Goal: Find specific page/section: Find specific page/section

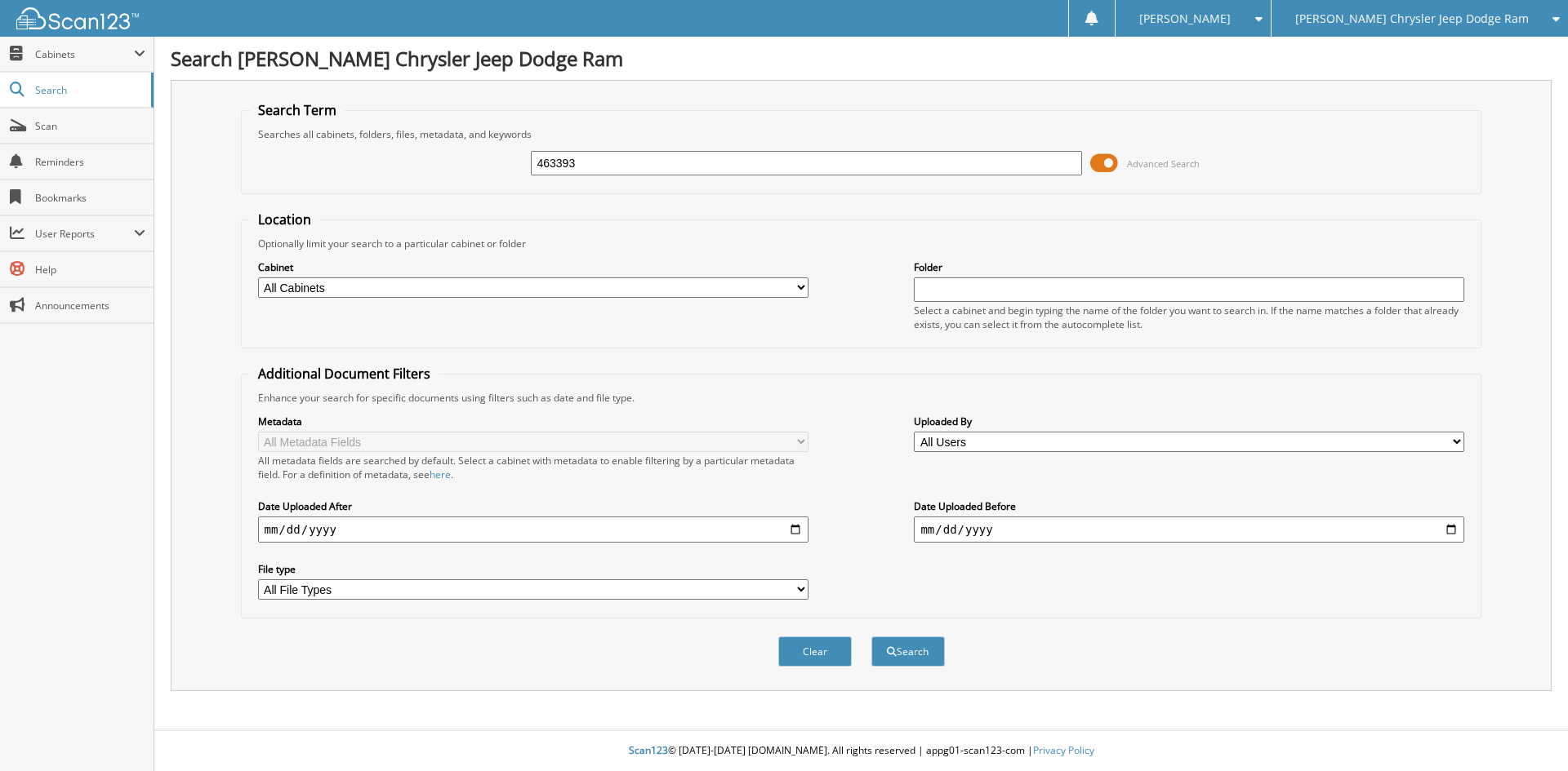
type input "463393"
click at [871, 637] on button "Search" at bounding box center [908, 652] width 73 height 30
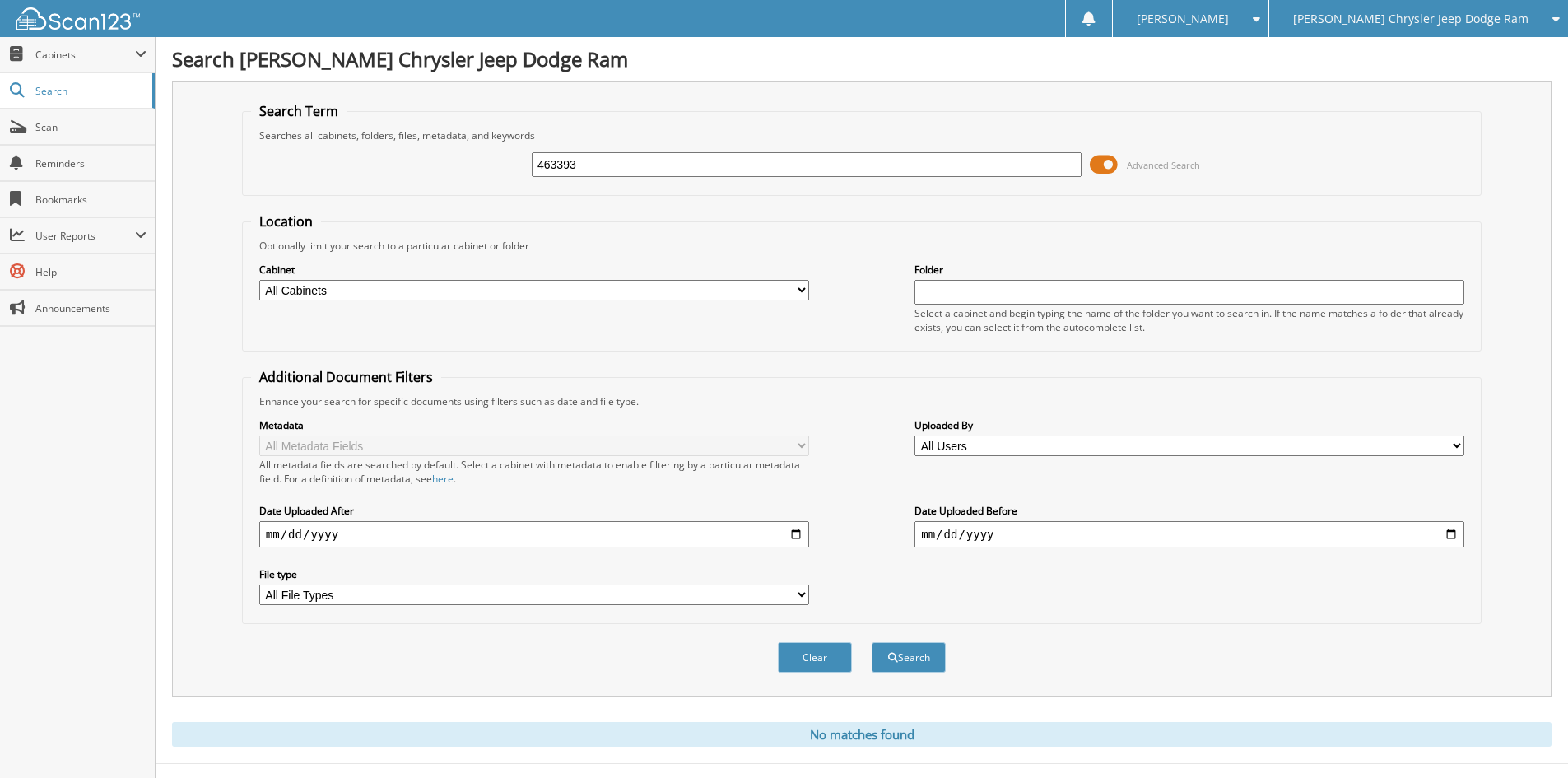
click at [545, 166] on input "463393" at bounding box center [806, 164] width 550 height 25
type input "563393"
click at [872, 642] on button "Search" at bounding box center [908, 658] width 74 height 31
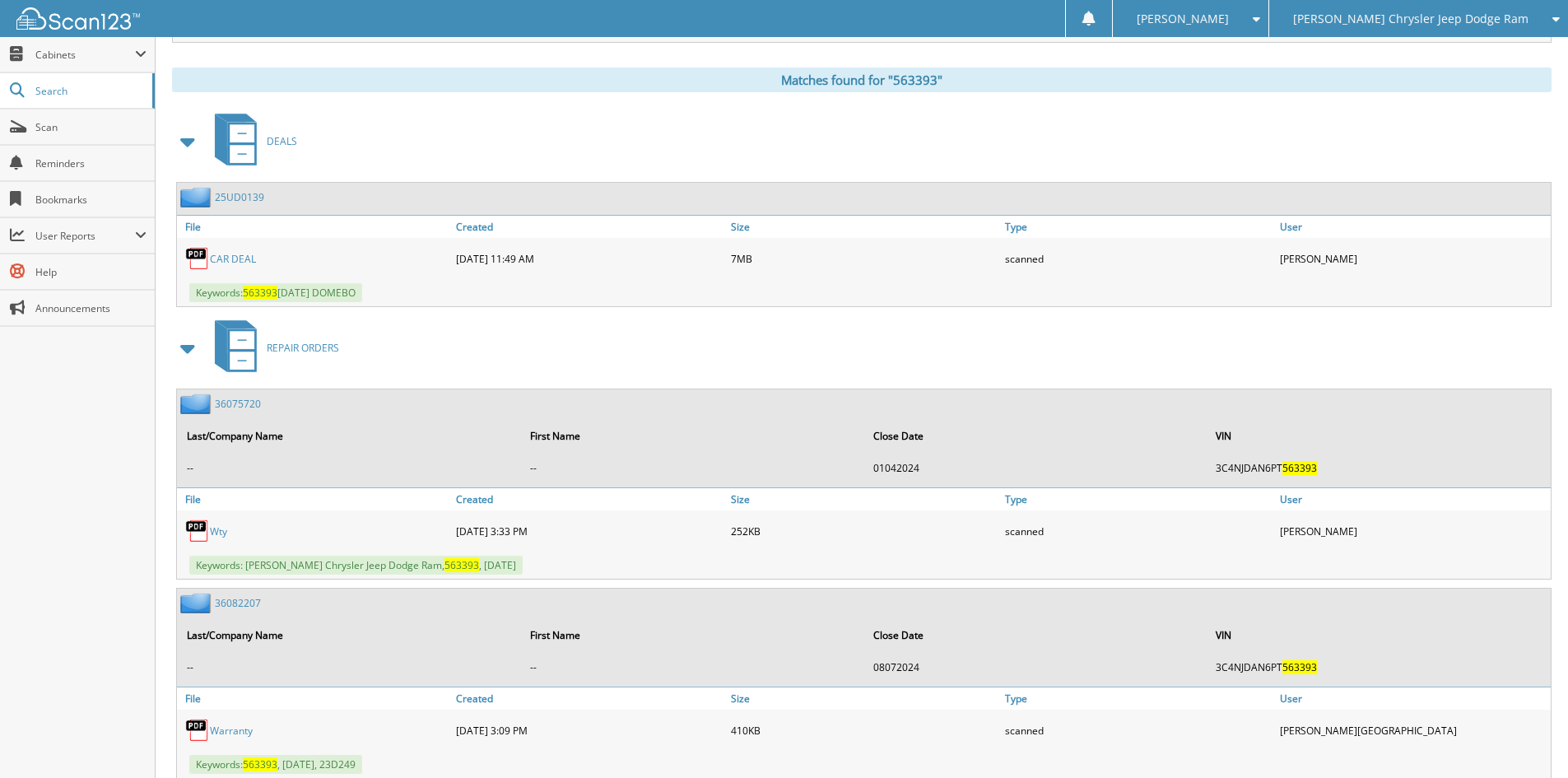
scroll to position [659, 0]
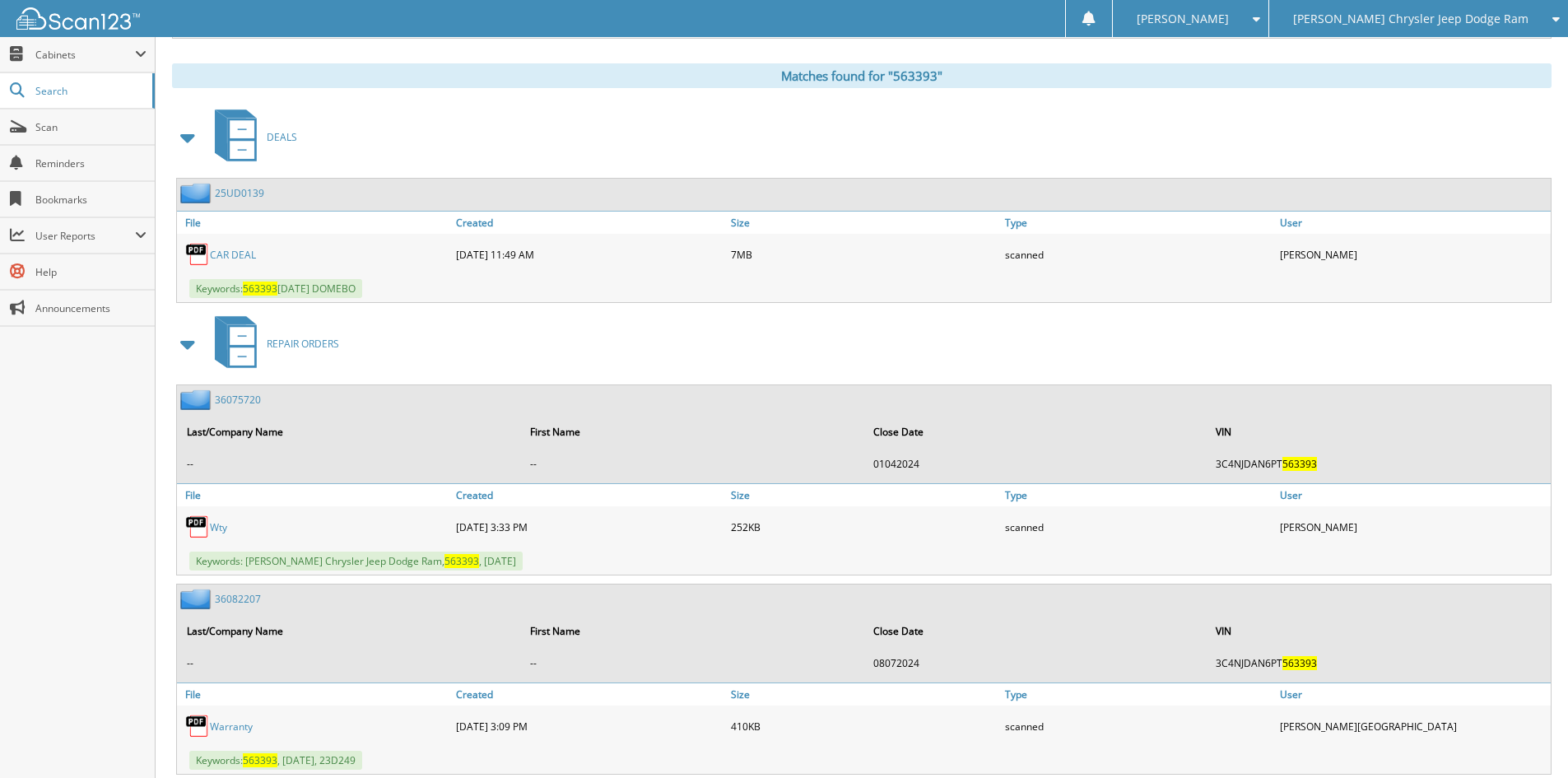
click at [237, 189] on link "25UD0139" at bounding box center [240, 193] width 49 height 14
